Goal: Information Seeking & Learning: Learn about a topic

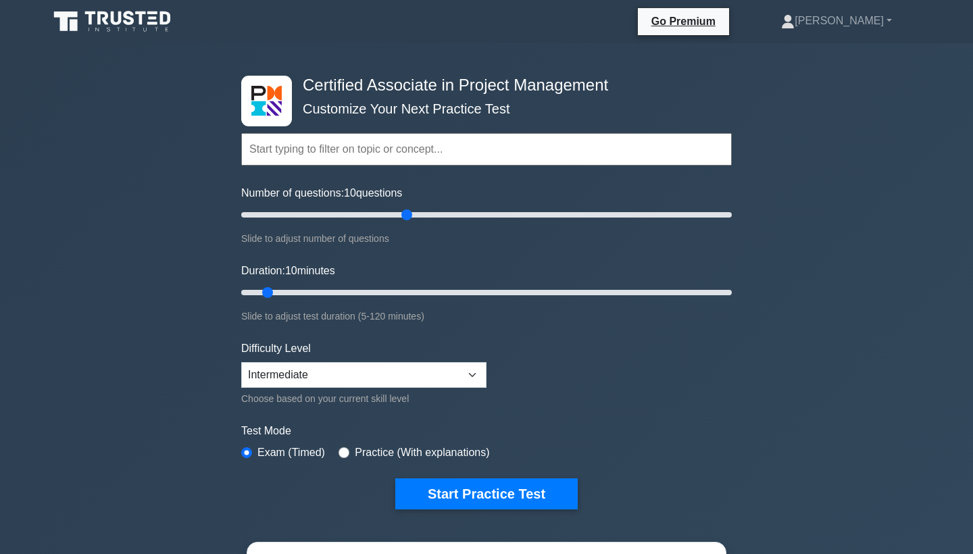
type input "70"
click at [401, 216] on input "Number of questions: 10 questions" at bounding box center [486, 215] width 490 height 16
type input "45"
click at [417, 296] on input "Duration: 10 minutes" at bounding box center [486, 292] width 490 height 16
type input "55"
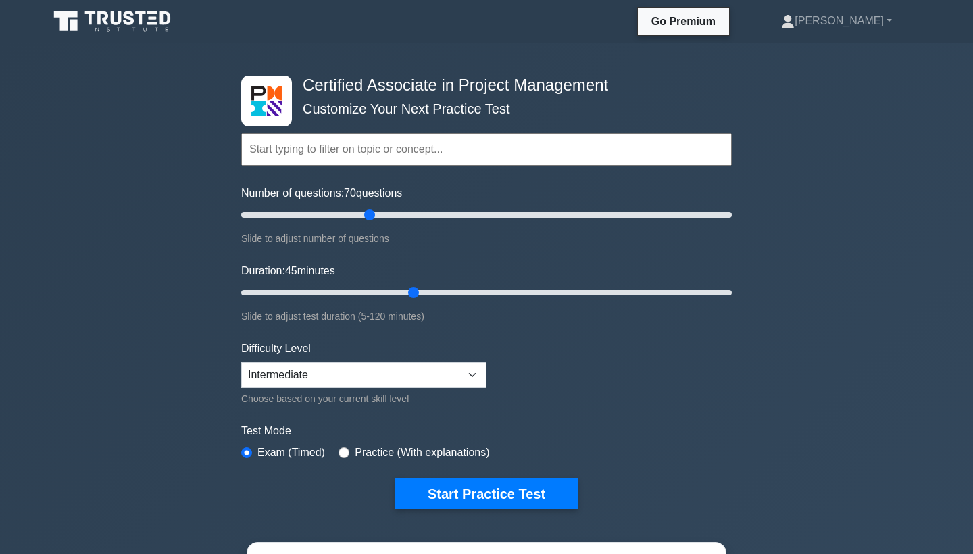
click at [370, 216] on input "Number of questions: 70 questions" at bounding box center [486, 215] width 490 height 16
type input "120"
click at [727, 294] on input "Duration: 45 minutes" at bounding box center [486, 292] width 490 height 16
type input "60"
click at [387, 212] on input "Number of questions: 55 questions" at bounding box center [486, 215] width 490 height 16
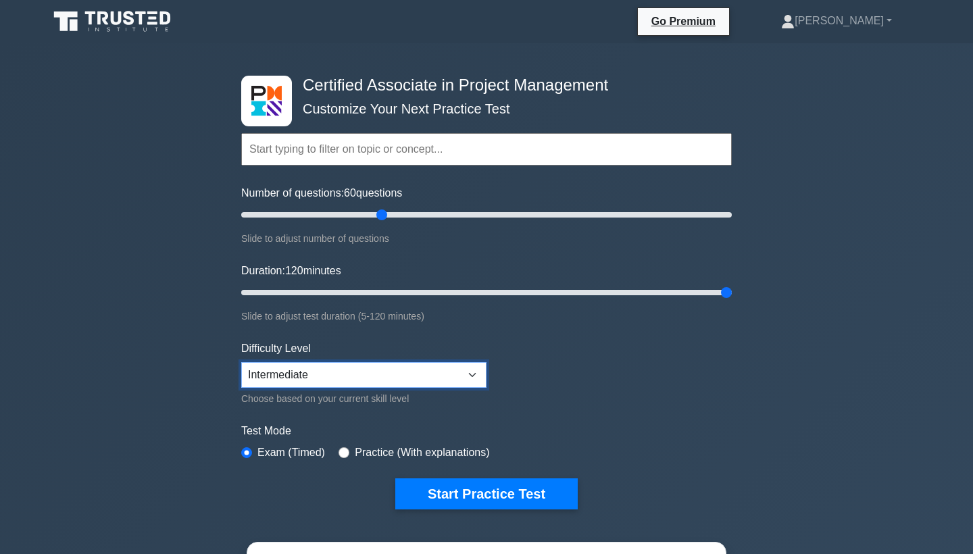
select select "beginner"
click at [412, 453] on label "Practice (With explanations)" at bounding box center [422, 453] width 134 height 16
click at [350, 454] on div "Practice (With explanations)" at bounding box center [413, 453] width 151 height 16
click at [345, 451] on input "radio" at bounding box center [343, 452] width 11 height 11
radio input "true"
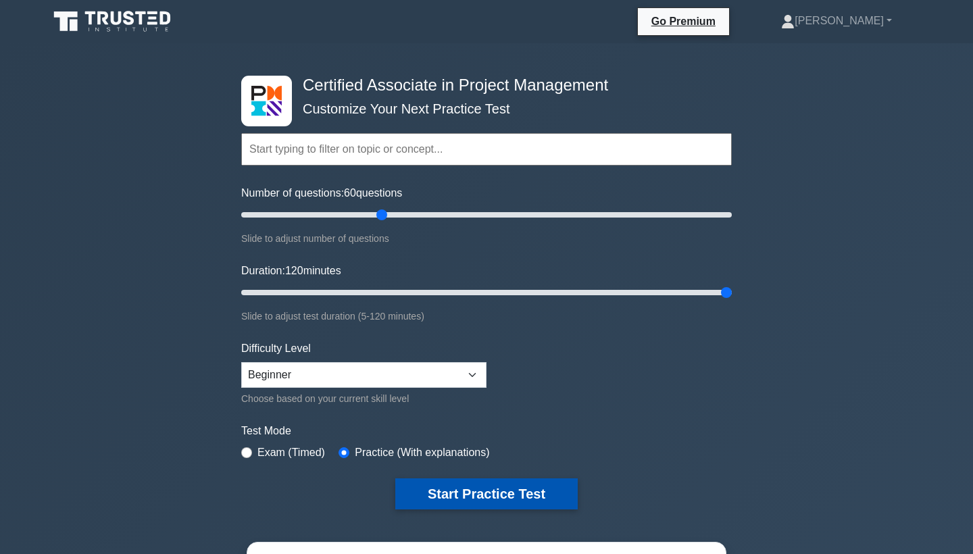
click at [495, 501] on button "Start Practice Test" at bounding box center [486, 493] width 182 height 31
